Goal: Transaction & Acquisition: Book appointment/travel/reservation

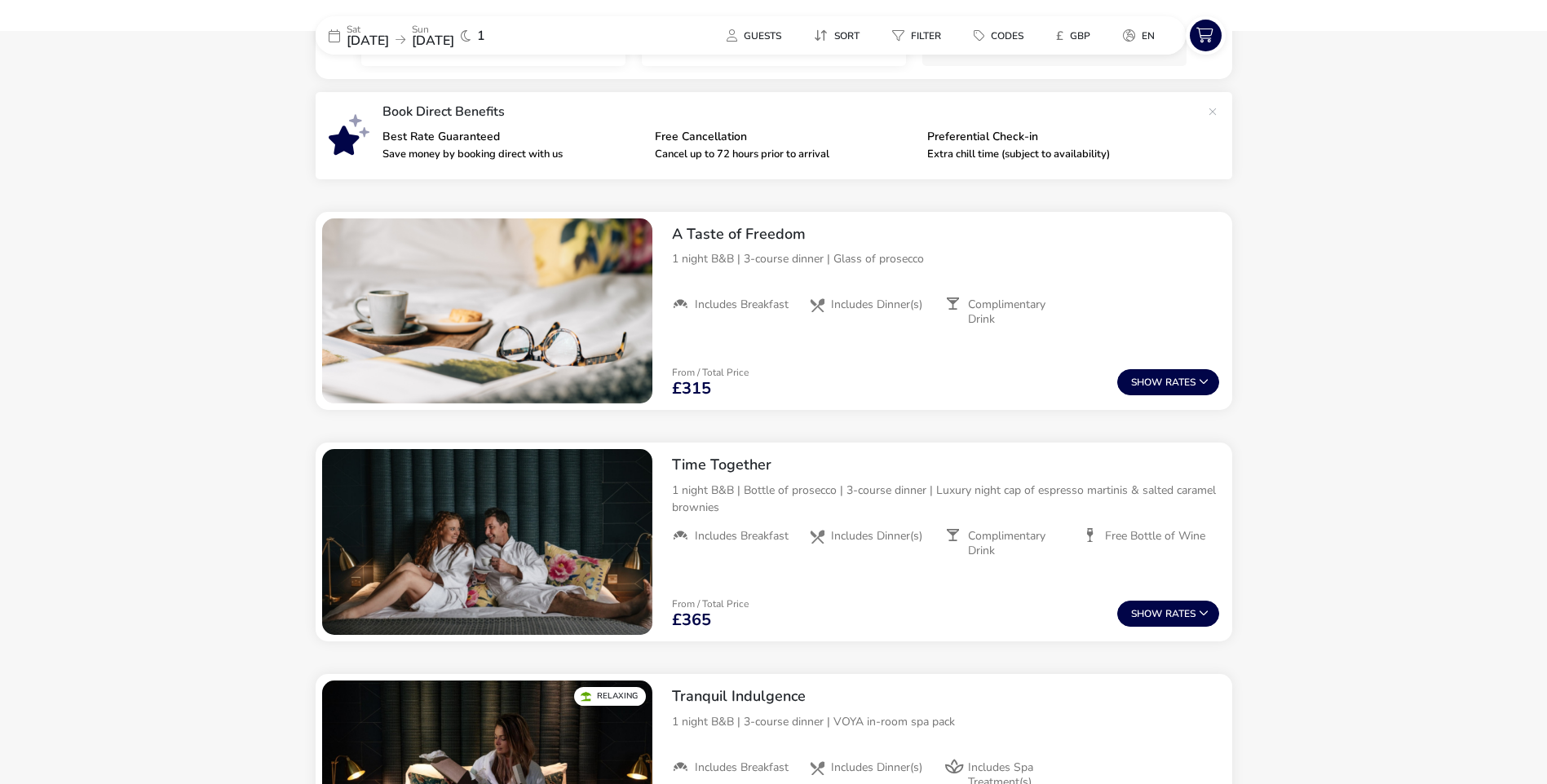
scroll to position [531, 0]
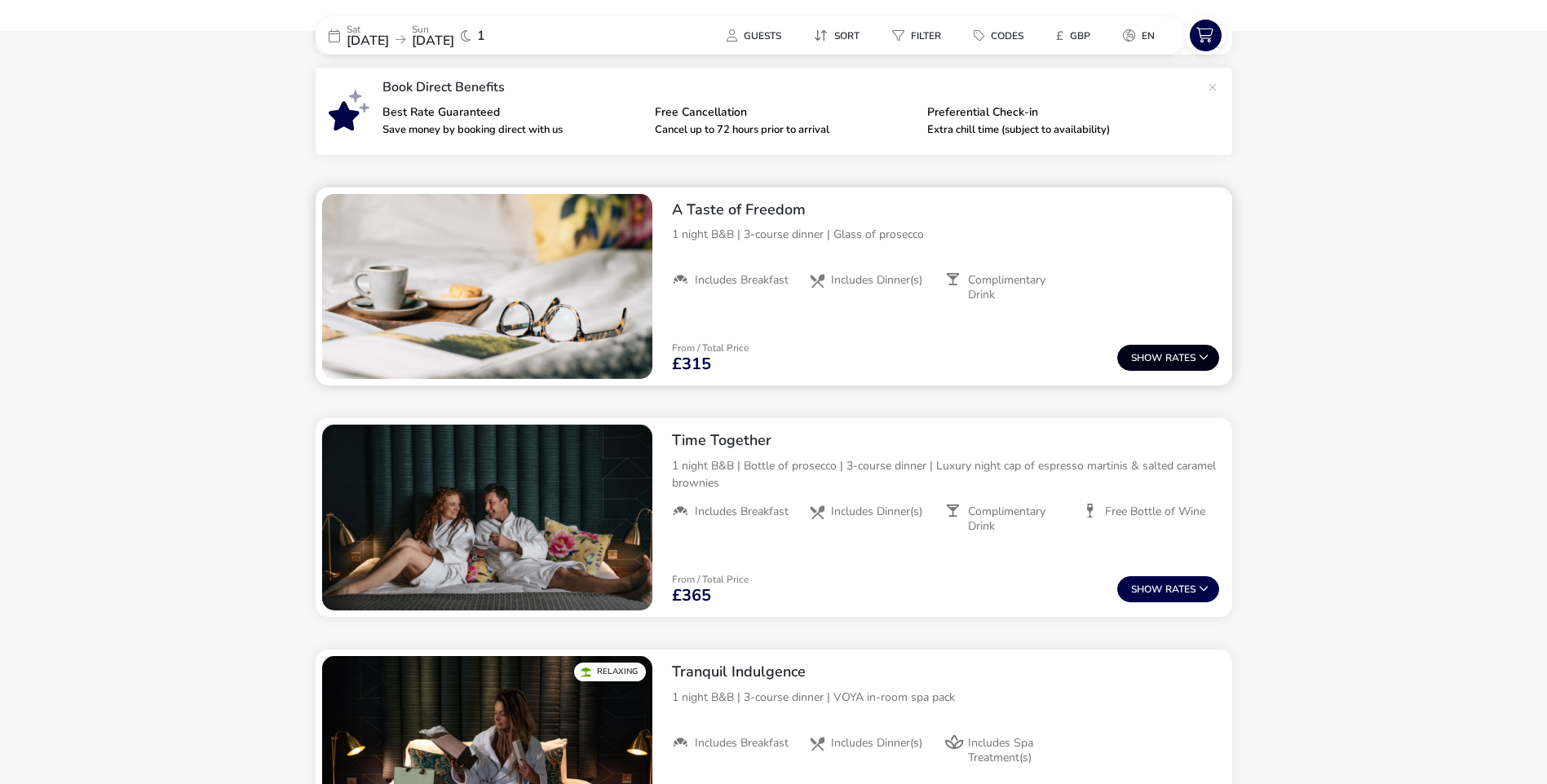
click at [1162, 359] on span "Show" at bounding box center [1148, 358] width 34 height 11
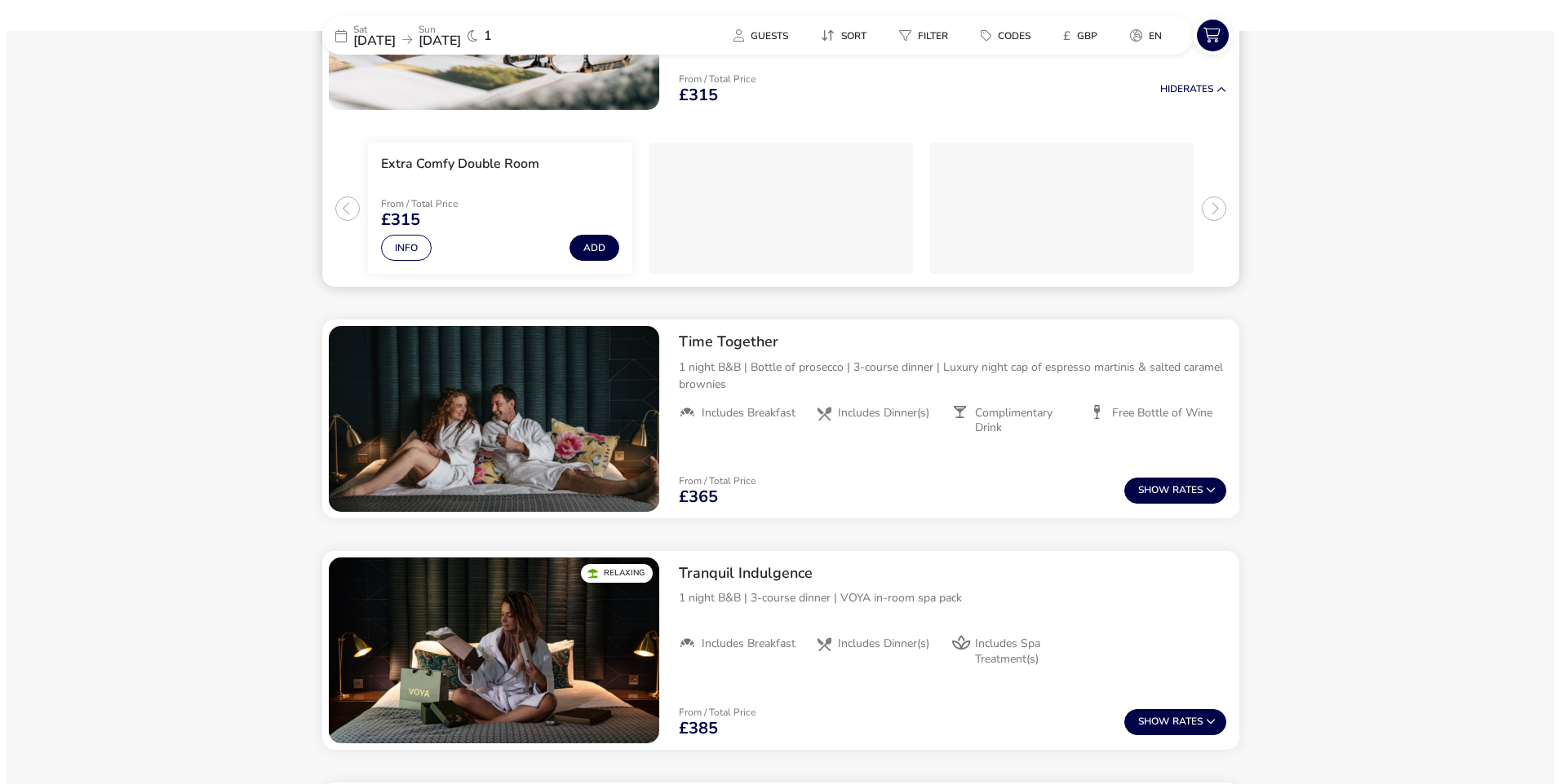
scroll to position [718, 0]
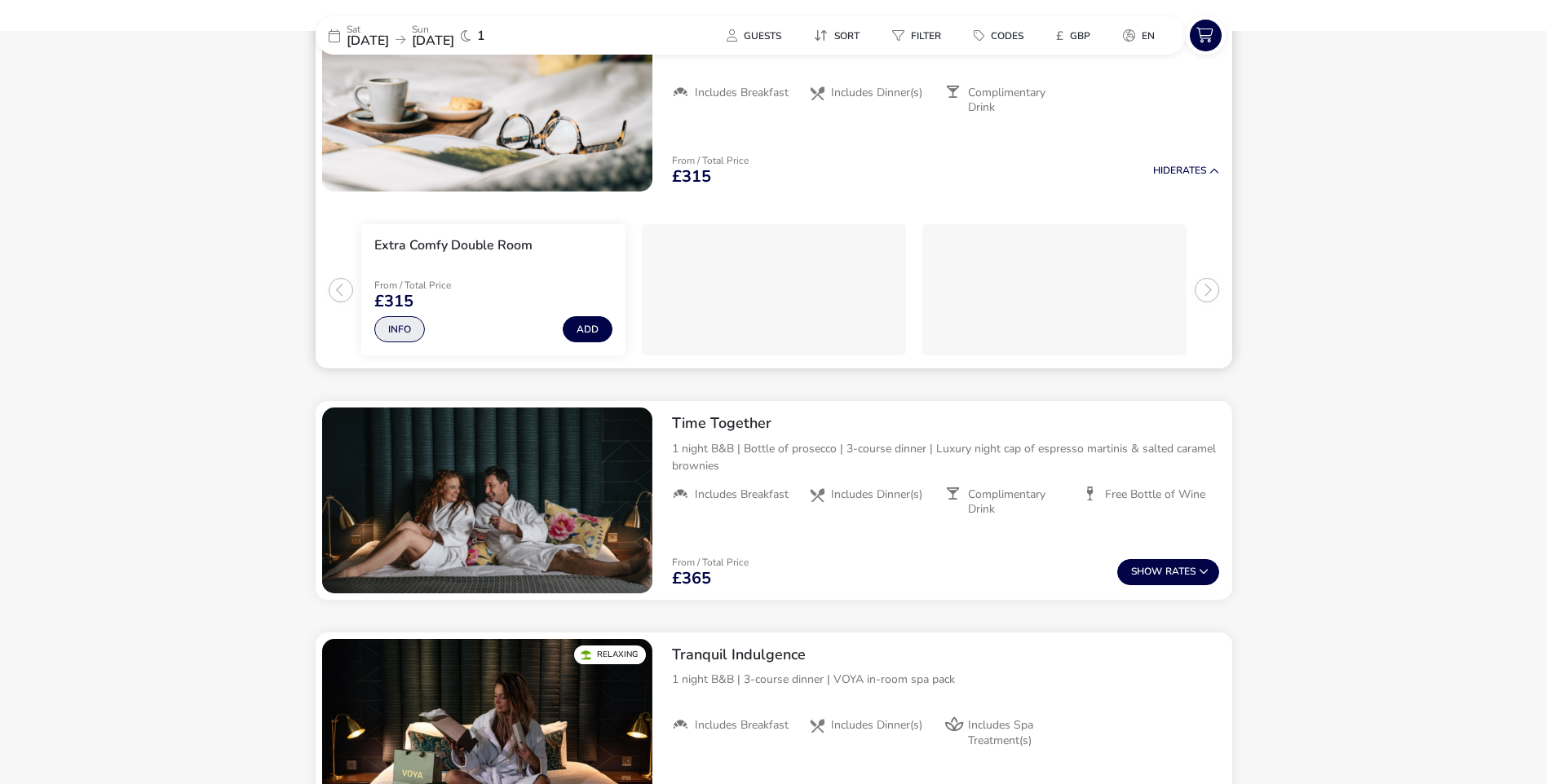
click at [408, 330] on button "Info" at bounding box center [399, 329] width 51 height 26
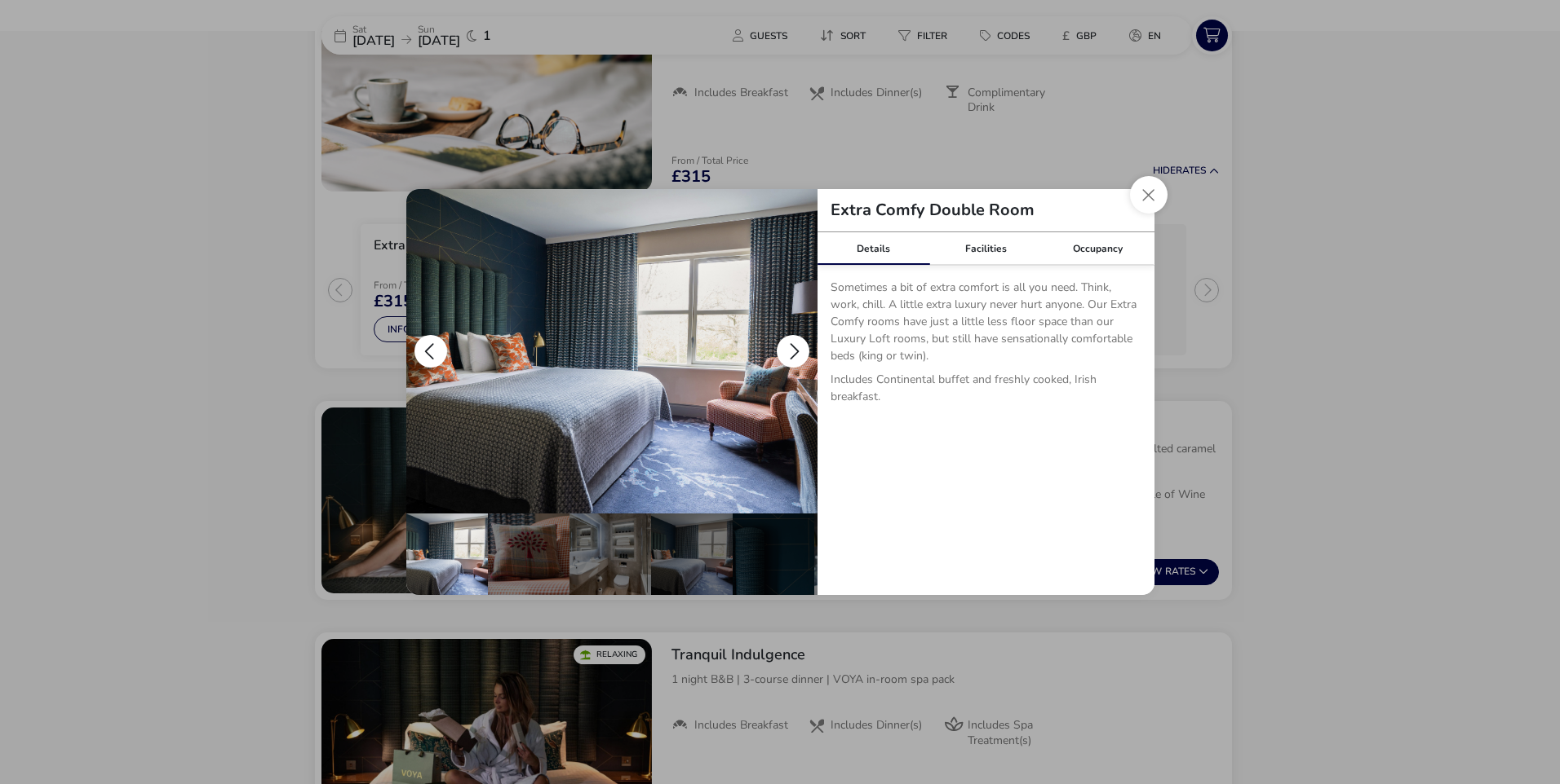
click at [791, 348] on button "details" at bounding box center [793, 351] width 33 height 33
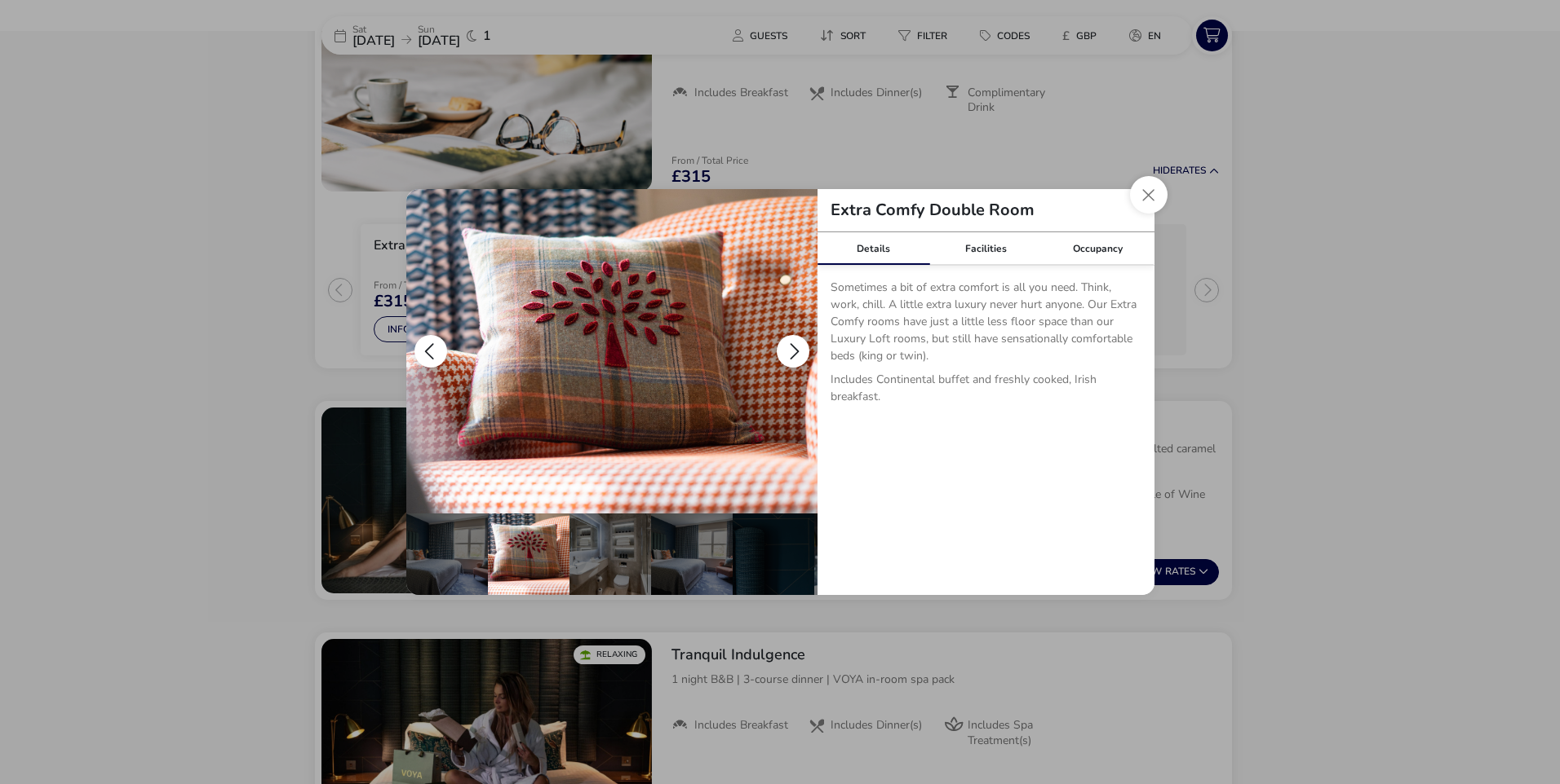
click at [790, 349] on button "details" at bounding box center [793, 351] width 33 height 33
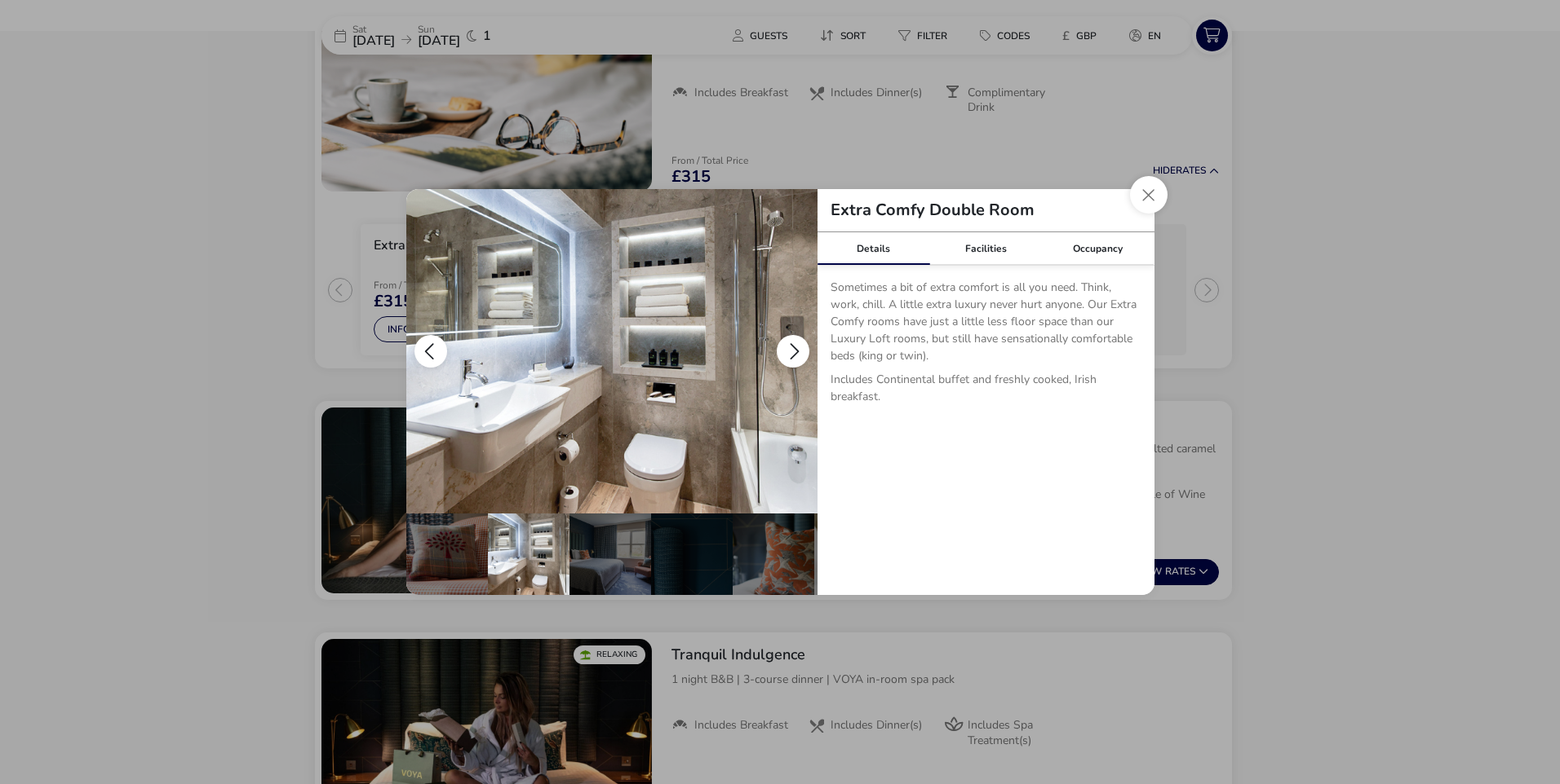
click at [790, 349] on button "details" at bounding box center [793, 351] width 33 height 33
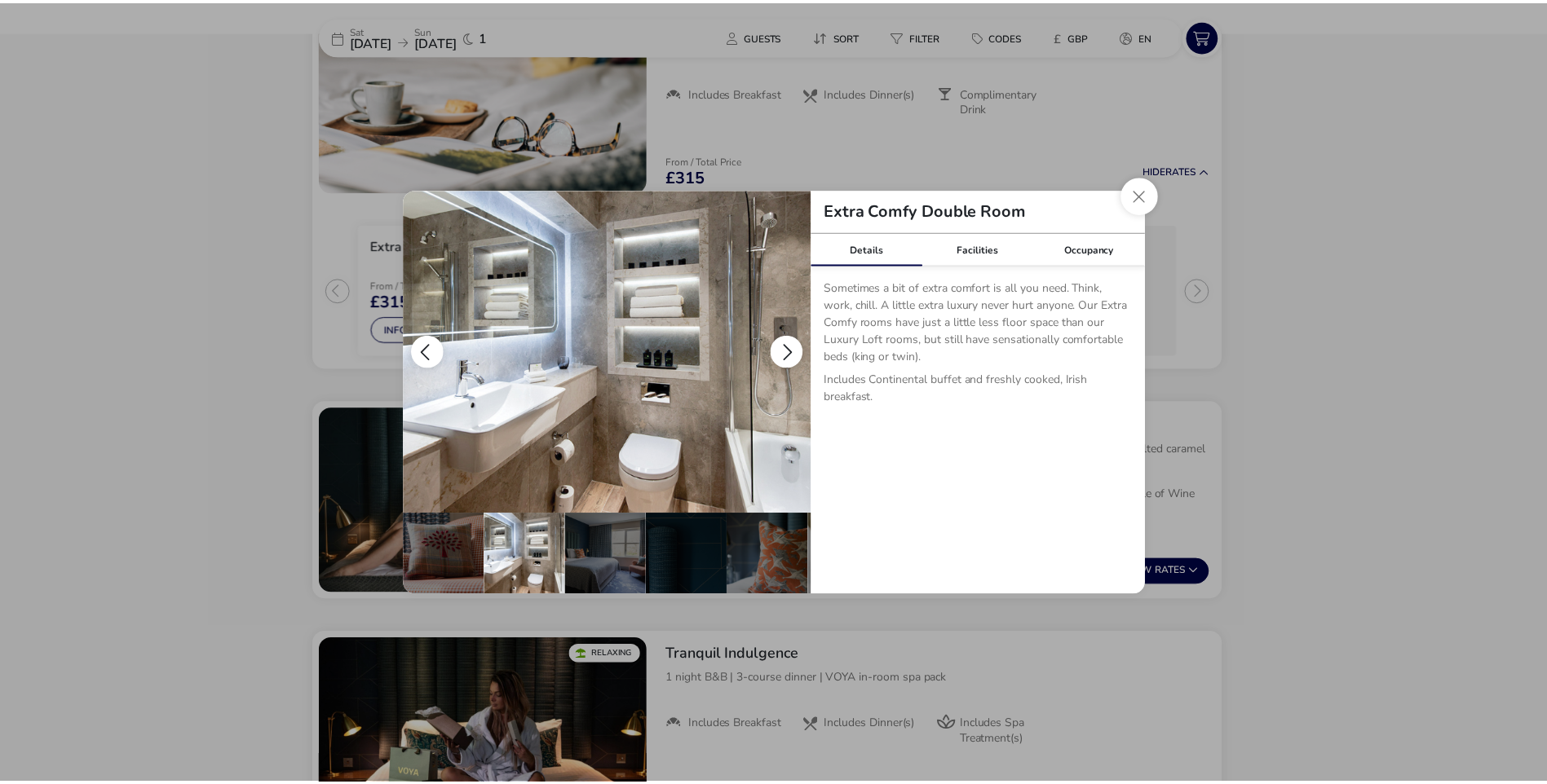
scroll to position [0, 160]
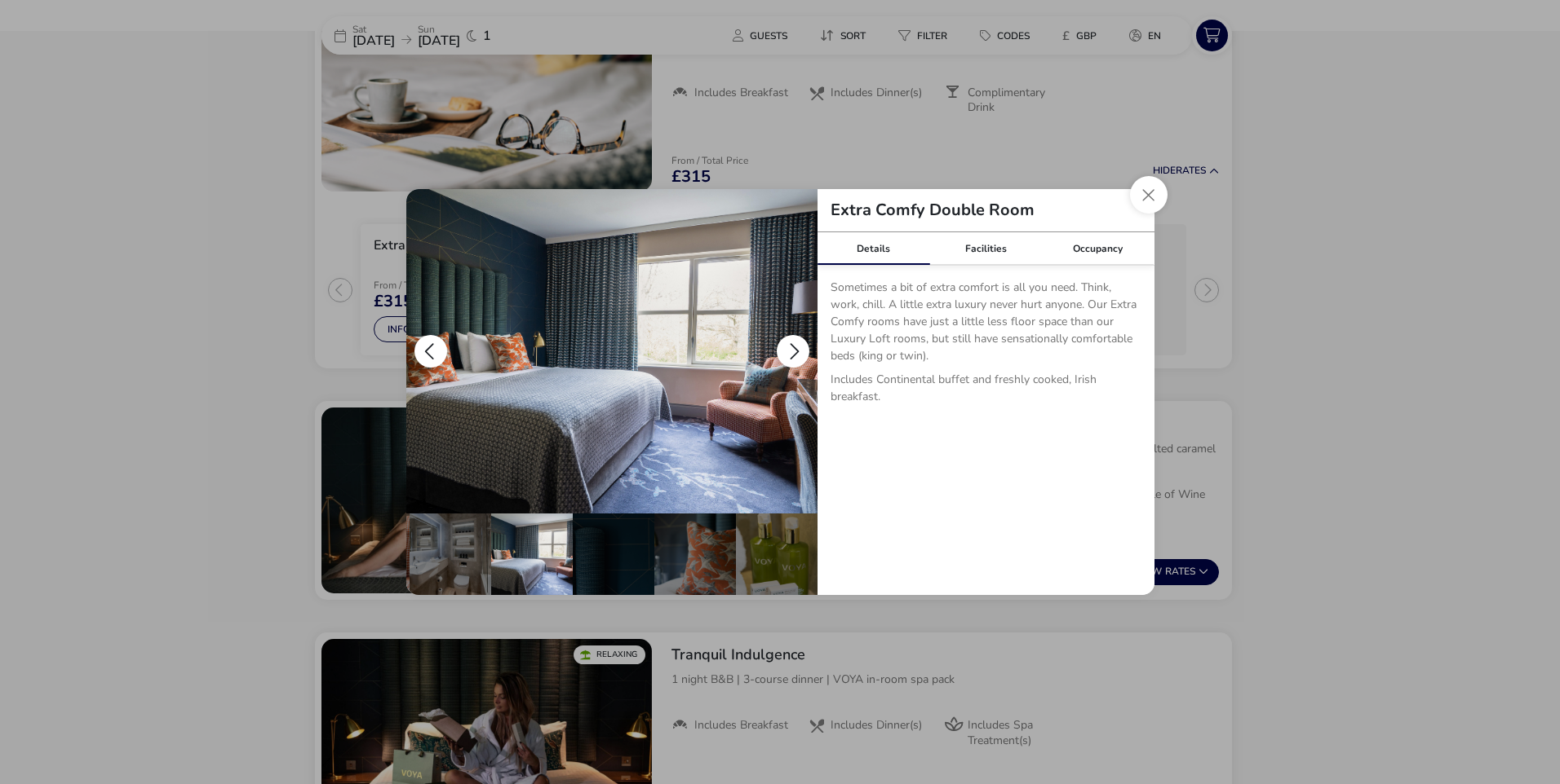
click at [790, 349] on button "details" at bounding box center [793, 351] width 33 height 33
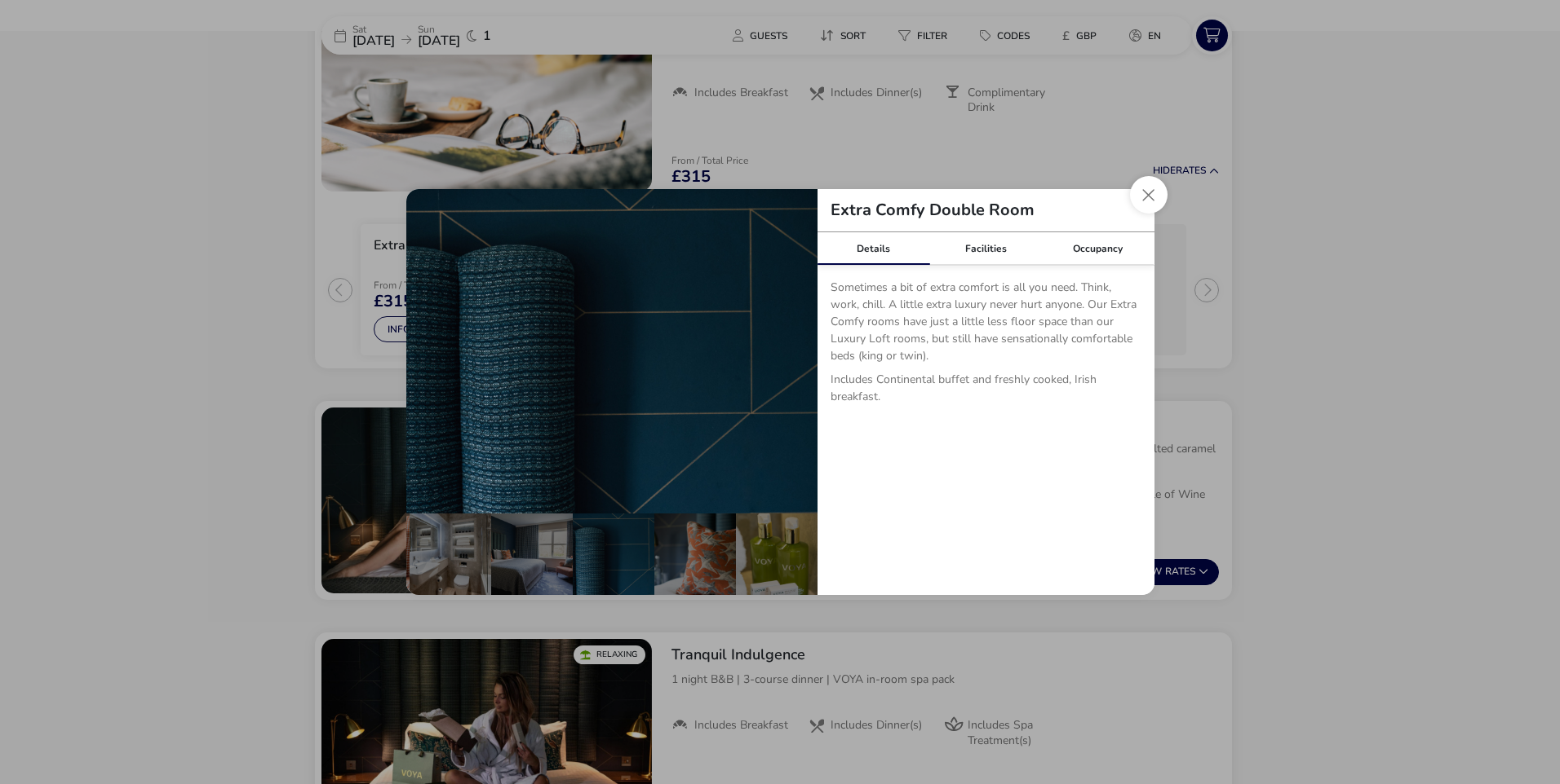
click at [1166, 187] on div "Extra Comfy Double Room Details Facilities Occupancy Sometimes a bit of extra c…" at bounding box center [780, 392] width 774 height 432
click at [1151, 193] on button "Close dialog" at bounding box center [1149, 195] width 38 height 38
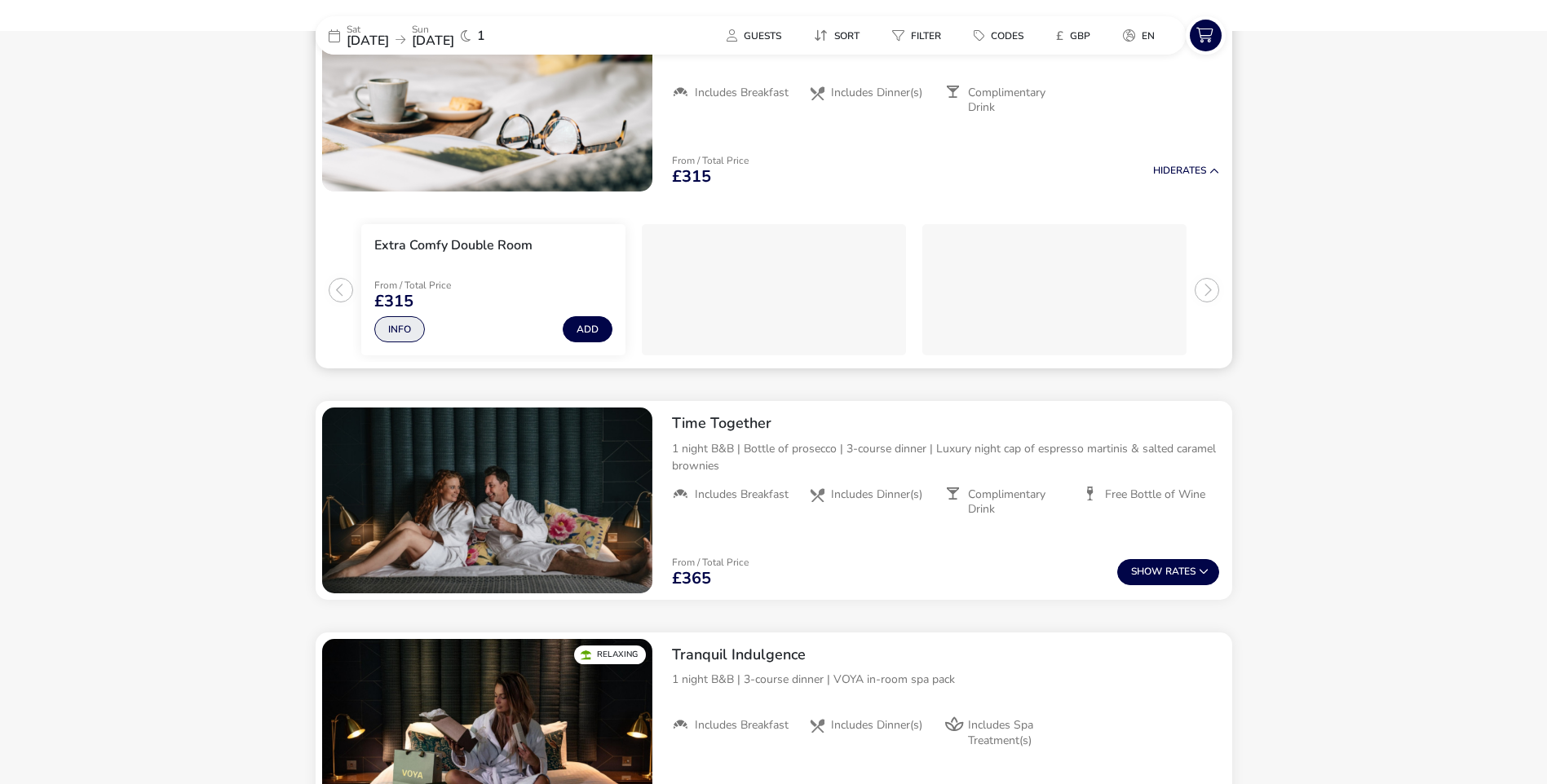
click at [380, 323] on button "Info" at bounding box center [399, 329] width 51 height 26
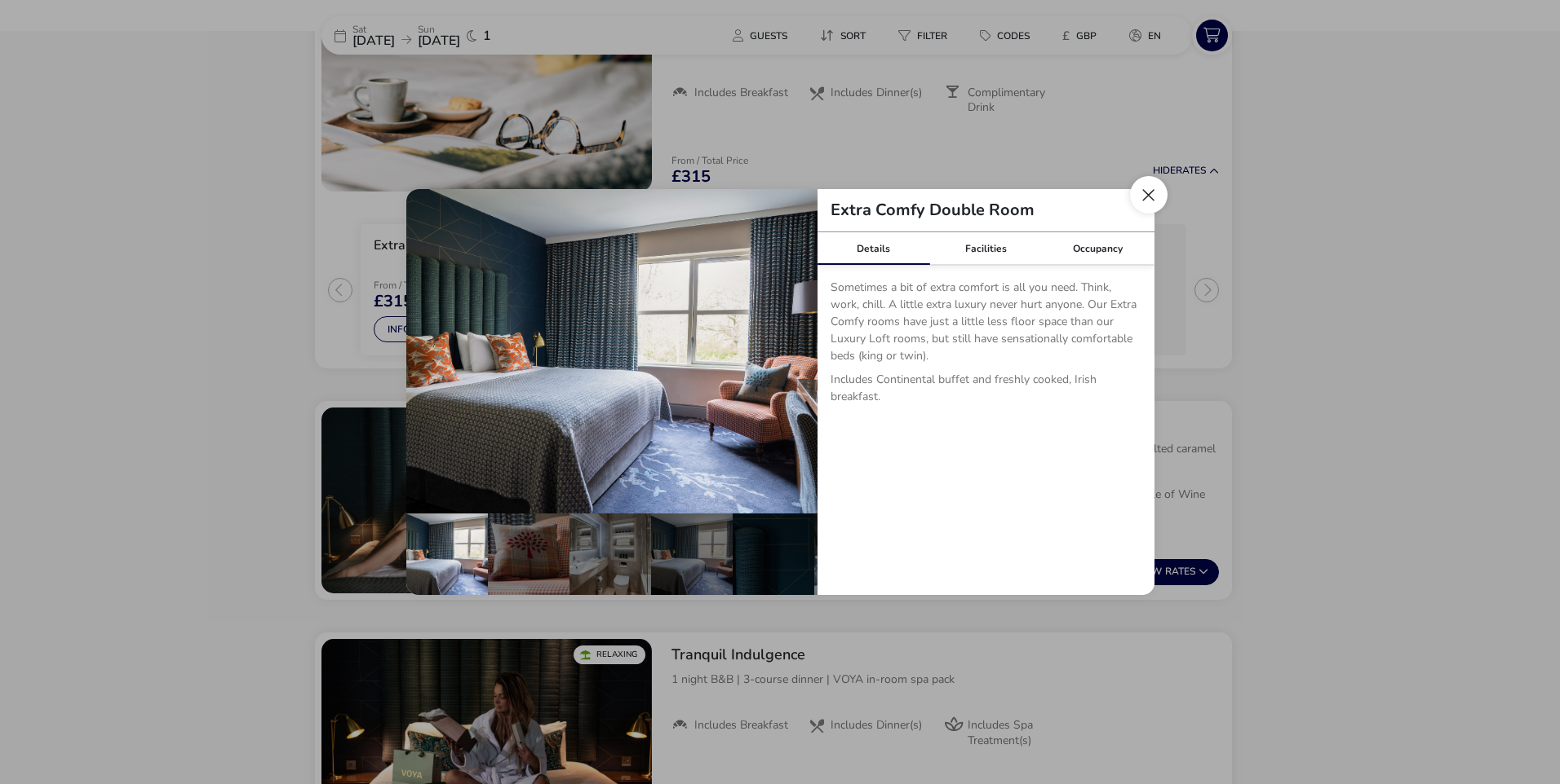
click at [1151, 185] on button "Close dialog" at bounding box center [1149, 195] width 38 height 38
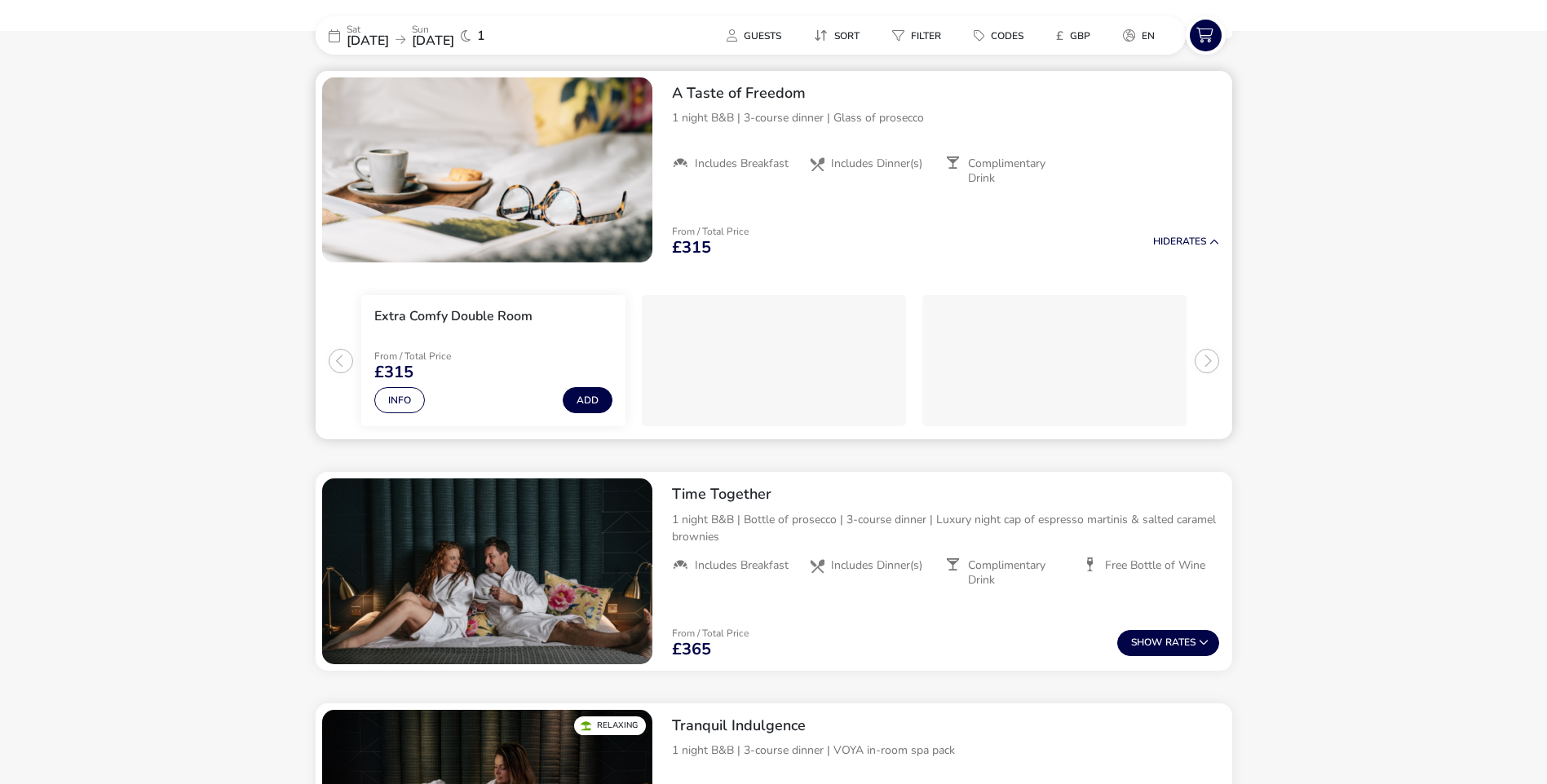
scroll to position [555, 0]
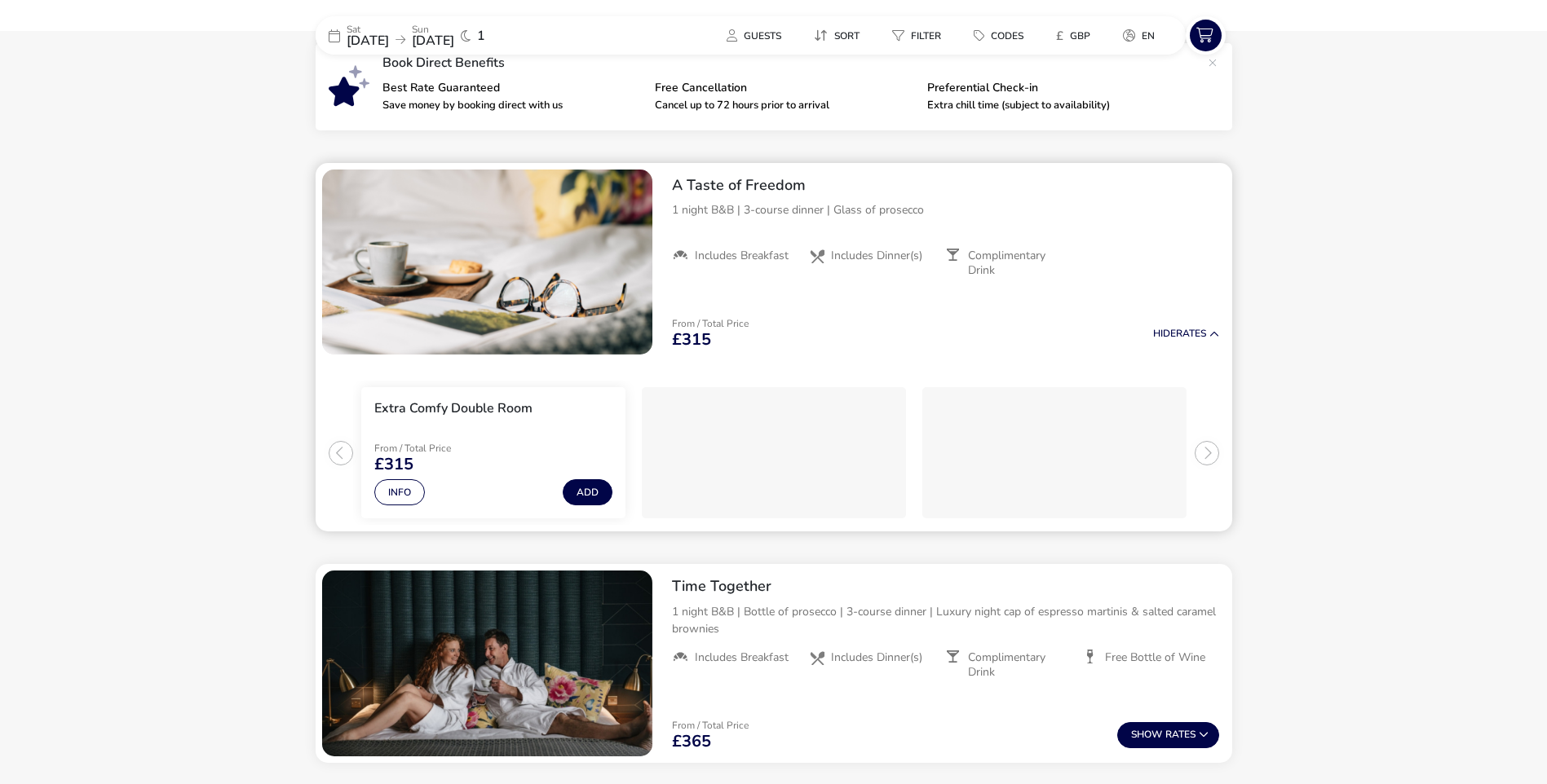
click at [730, 188] on h2 "A Taste of Freedom" at bounding box center [946, 185] width 547 height 19
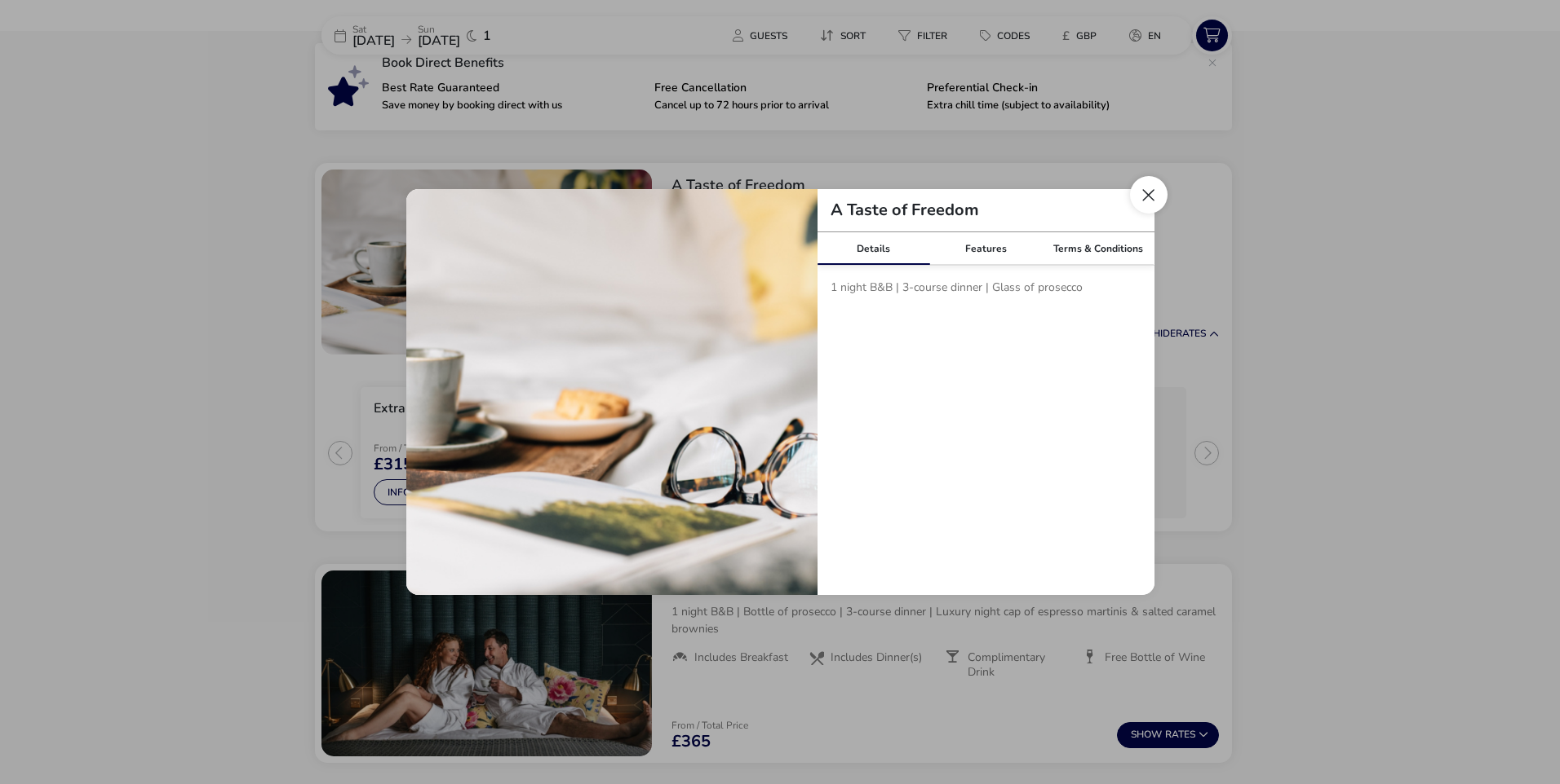
click at [1165, 190] on button "Close modal" at bounding box center [1149, 195] width 38 height 38
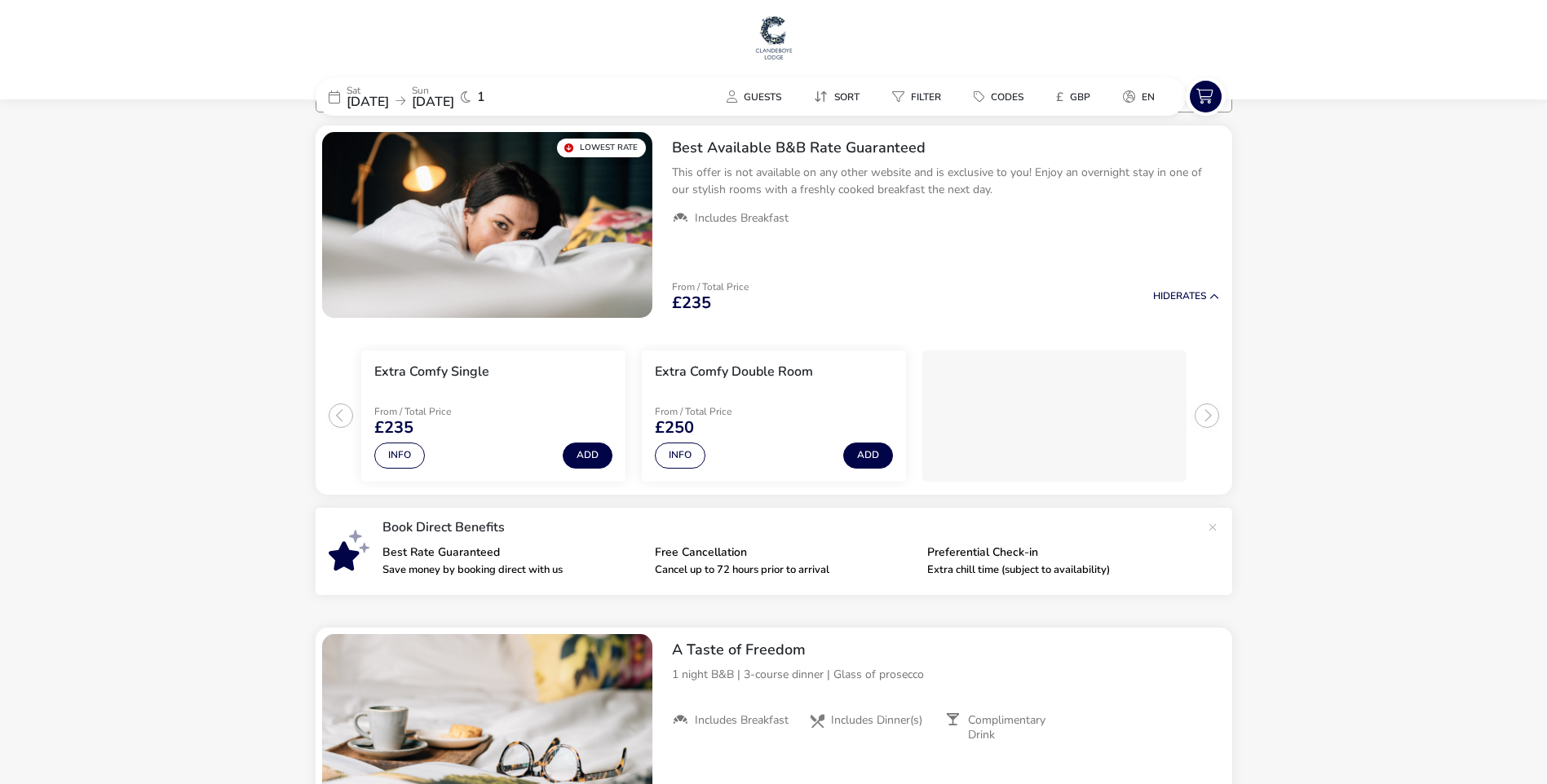
scroll to position [0, 0]
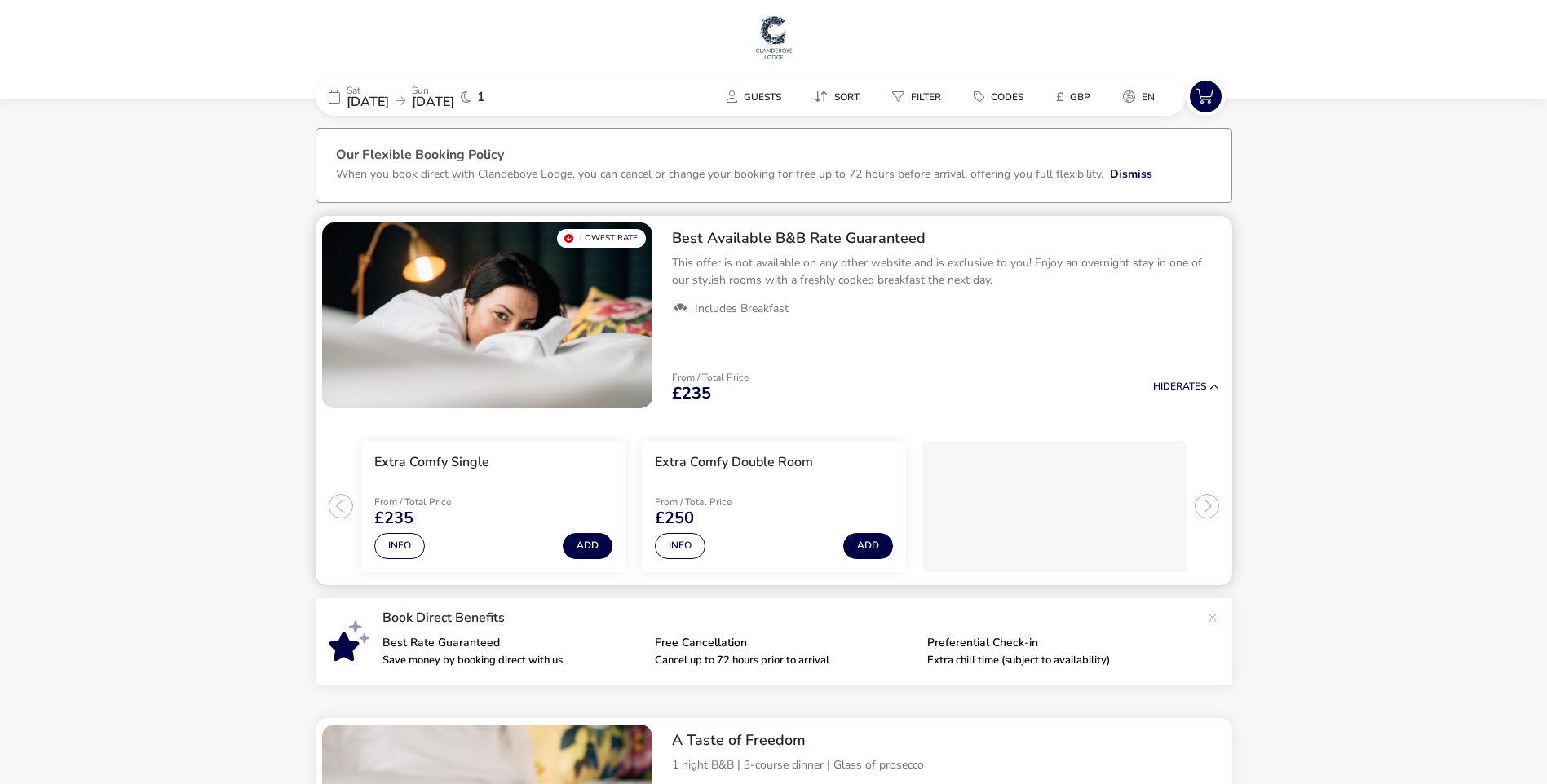
click at [707, 537] on div "Info Add" at bounding box center [774, 543] width 238 height 33
click at [688, 546] on button "Info" at bounding box center [680, 546] width 51 height 26
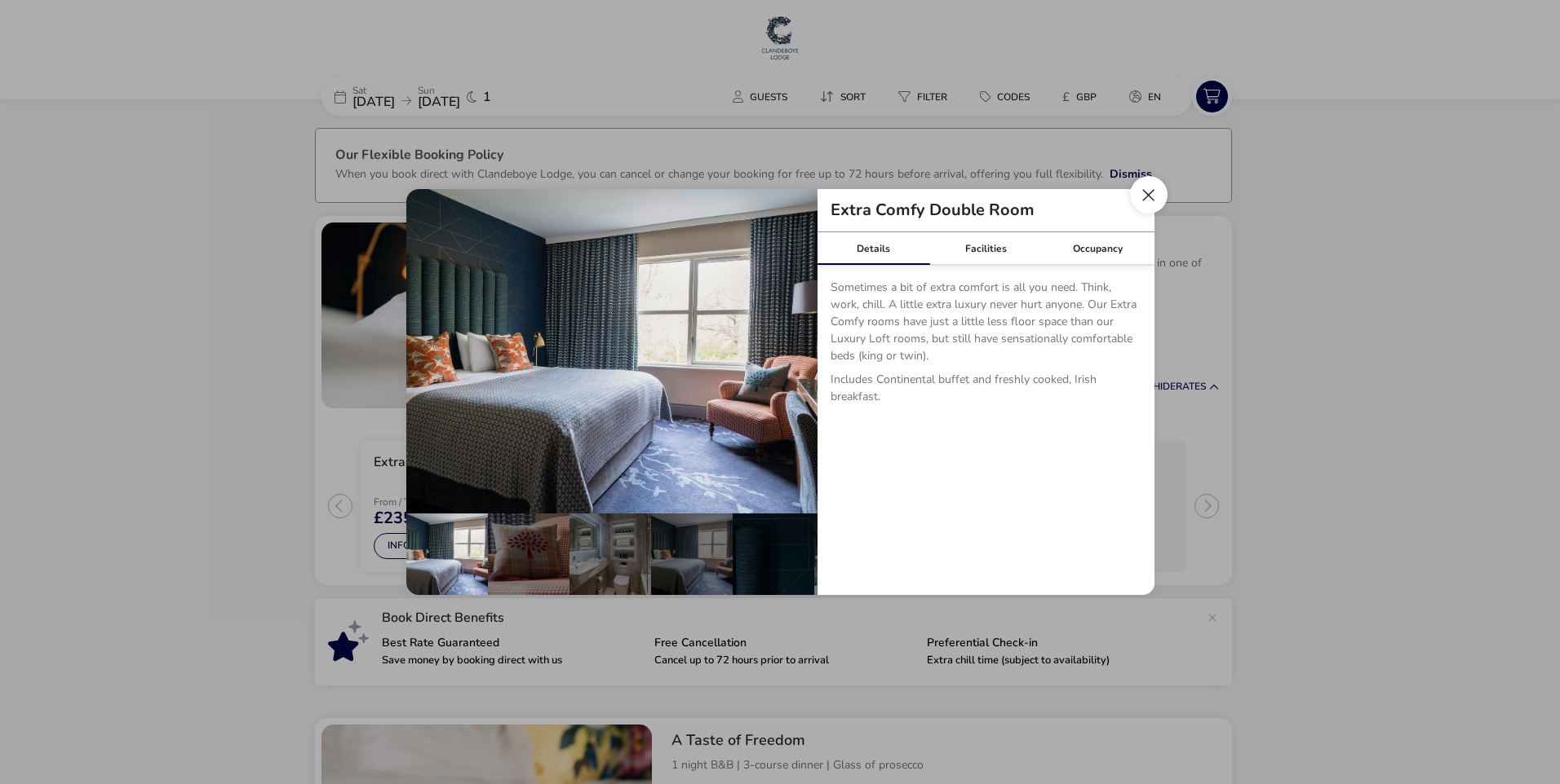
click at [1157, 189] on button "Close dialog" at bounding box center [1149, 195] width 38 height 38
